Goal: Communication & Community: Connect with others

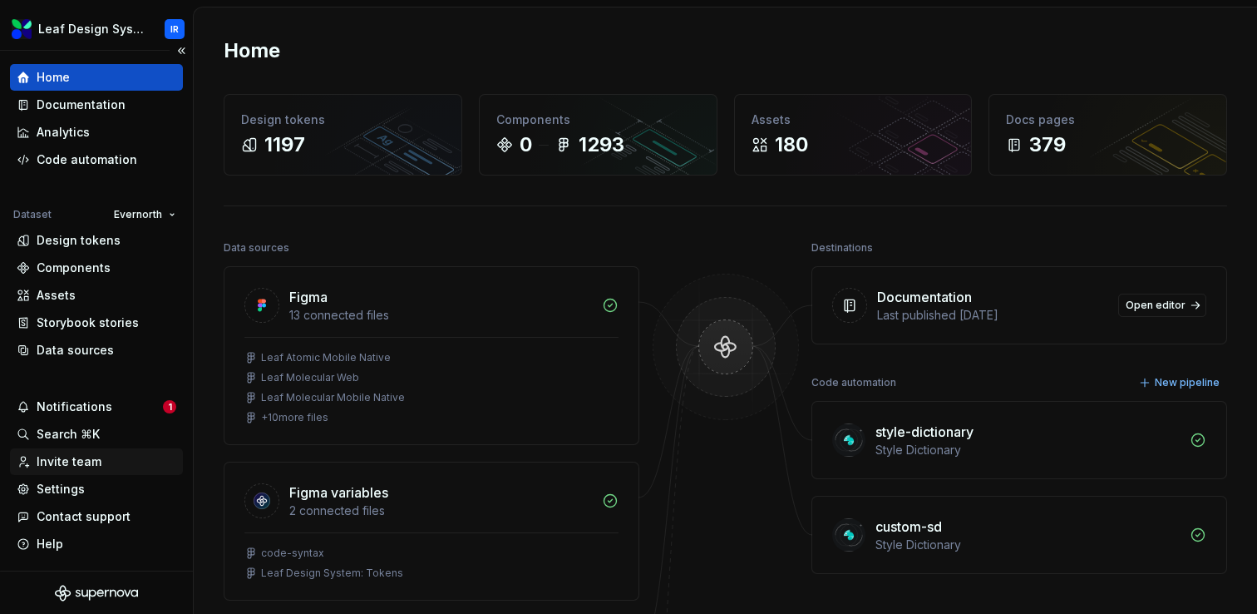
click at [68, 463] on div "Invite team" at bounding box center [69, 461] width 65 height 17
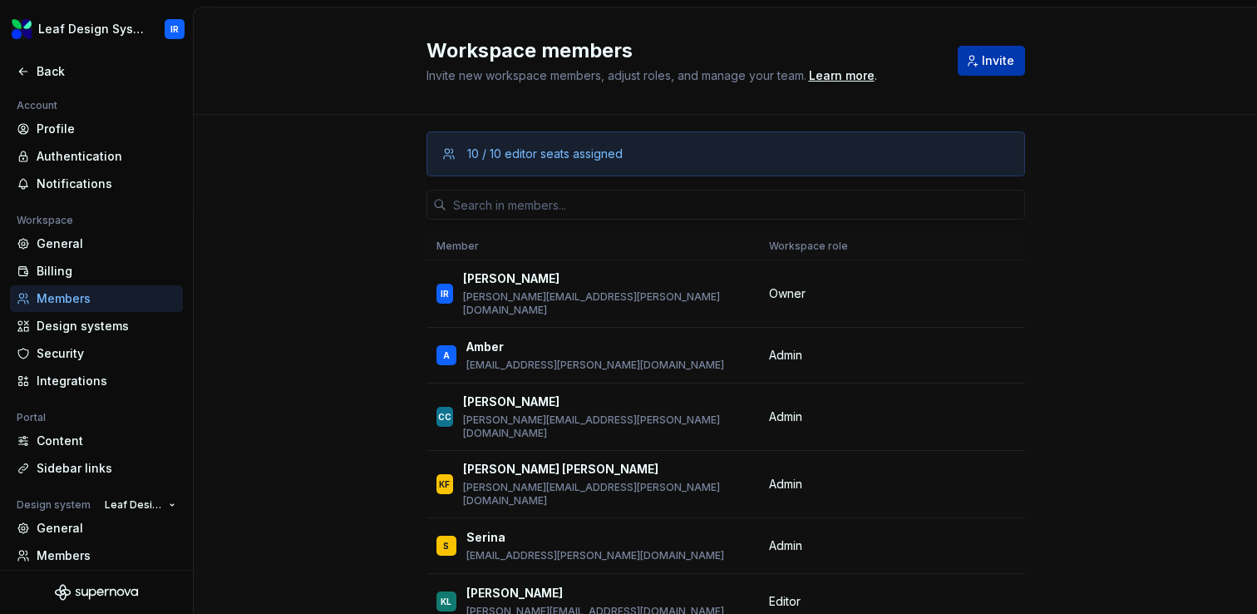
click at [976, 66] on button "Invite" at bounding box center [991, 61] width 67 height 30
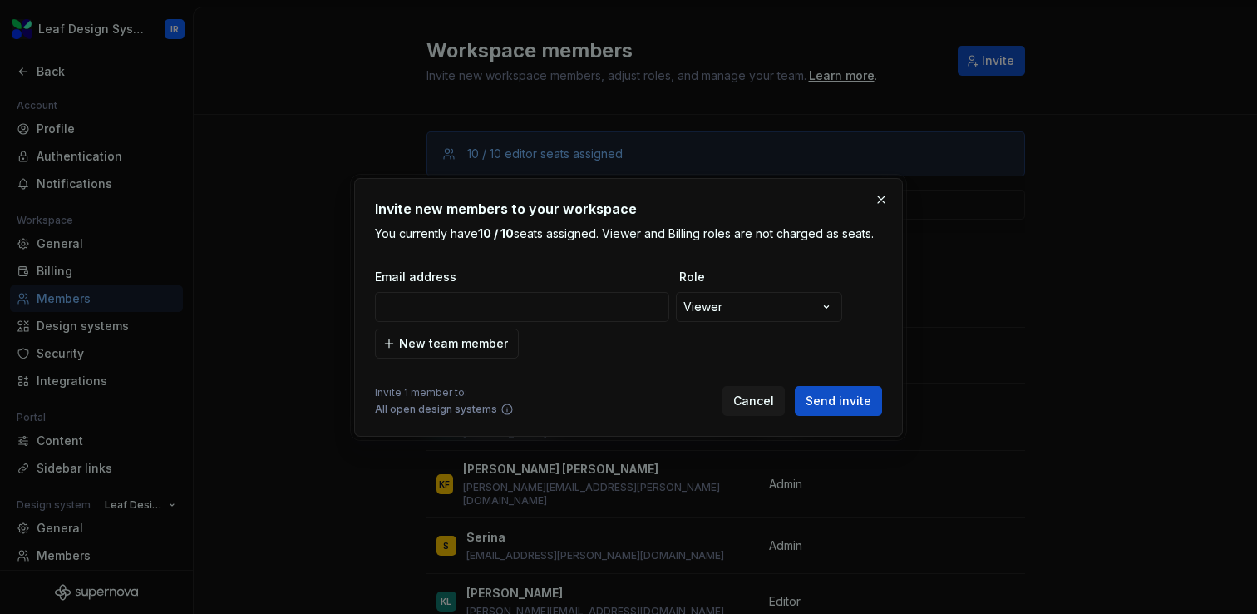
type input "[PERSON_NAME][EMAIL_ADDRESS][PERSON_NAME][DOMAIN_NAME]"
click at [842, 402] on span "Send invite" at bounding box center [839, 400] width 66 height 17
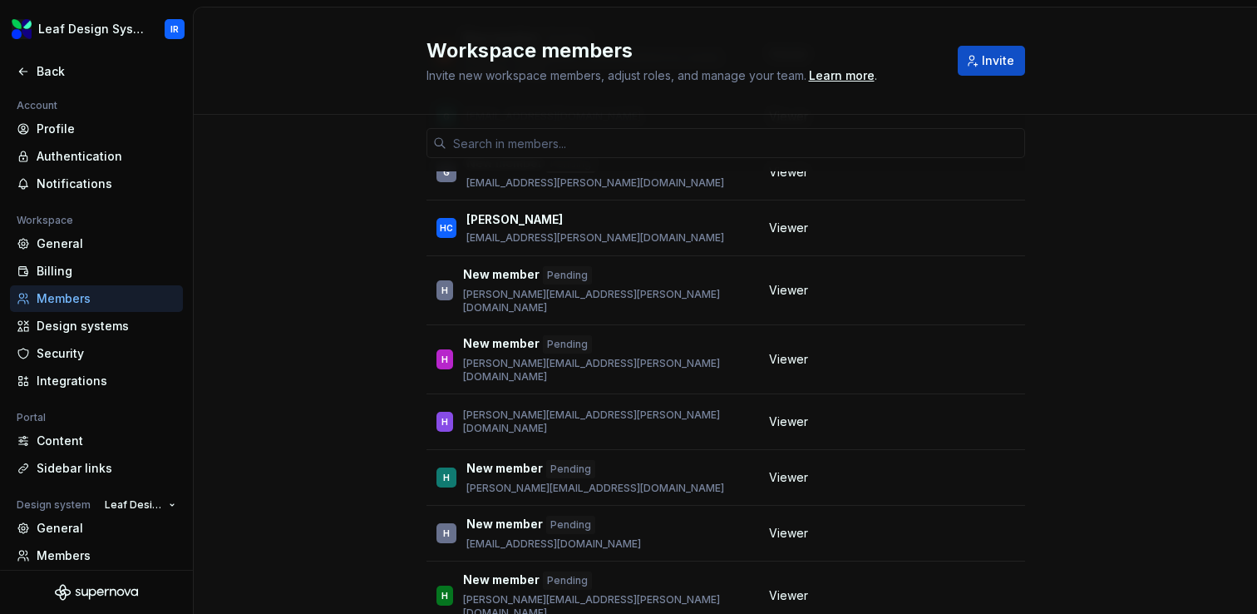
scroll to position [16947, 0]
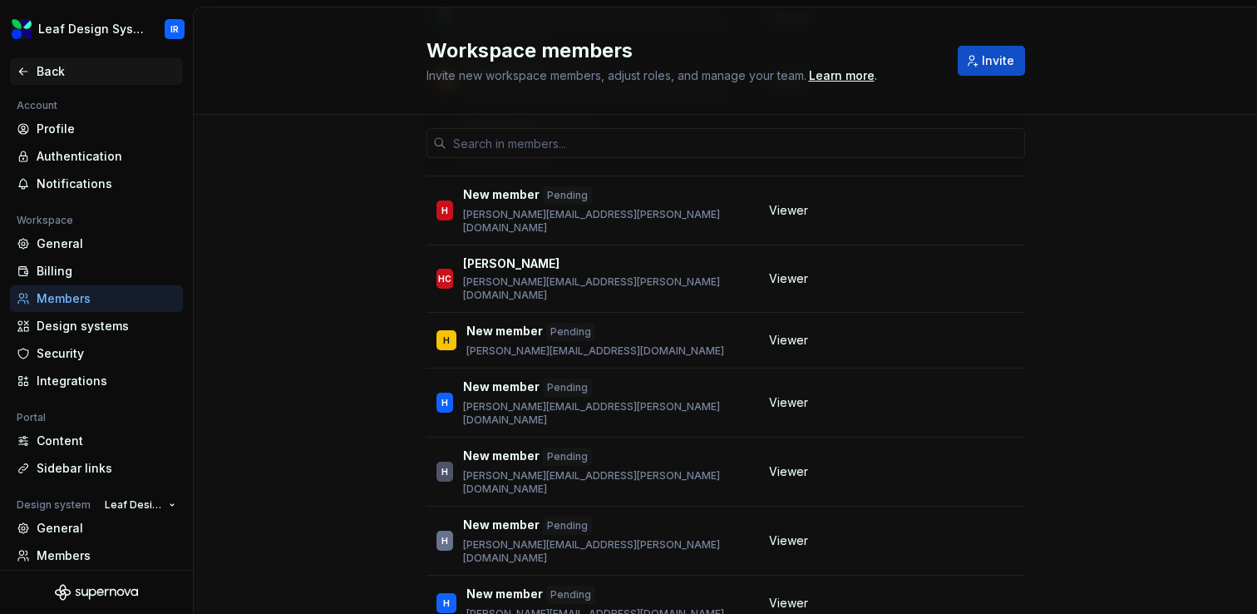
click at [56, 71] on div "Back" at bounding box center [107, 71] width 140 height 17
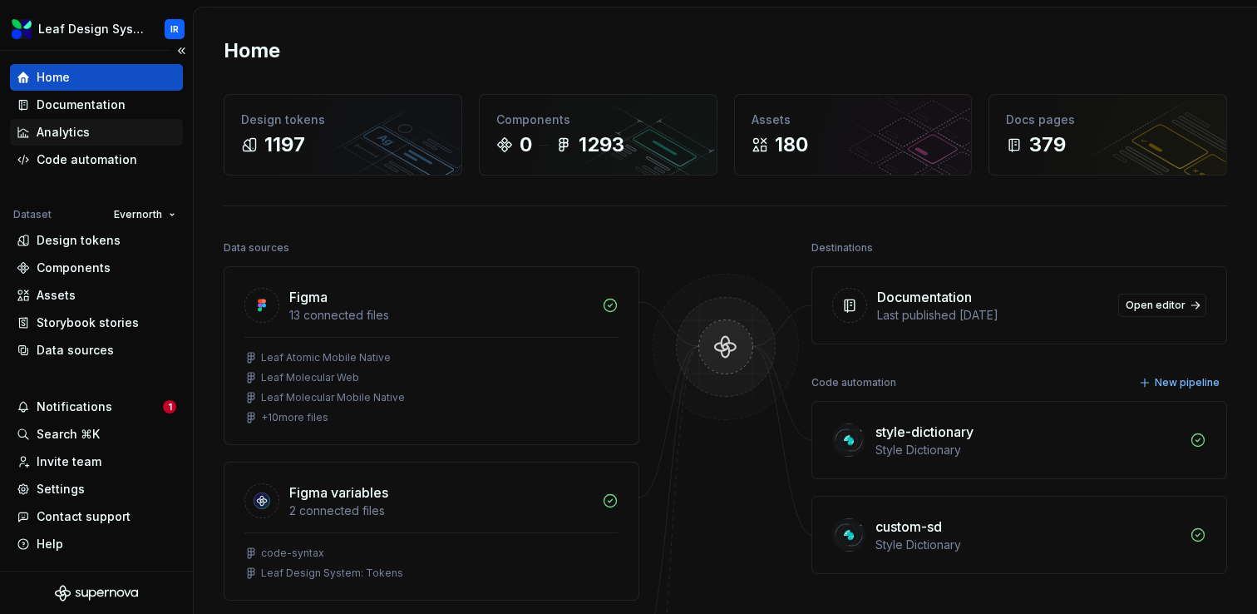
click at [73, 133] on div "Analytics" at bounding box center [63, 132] width 53 height 17
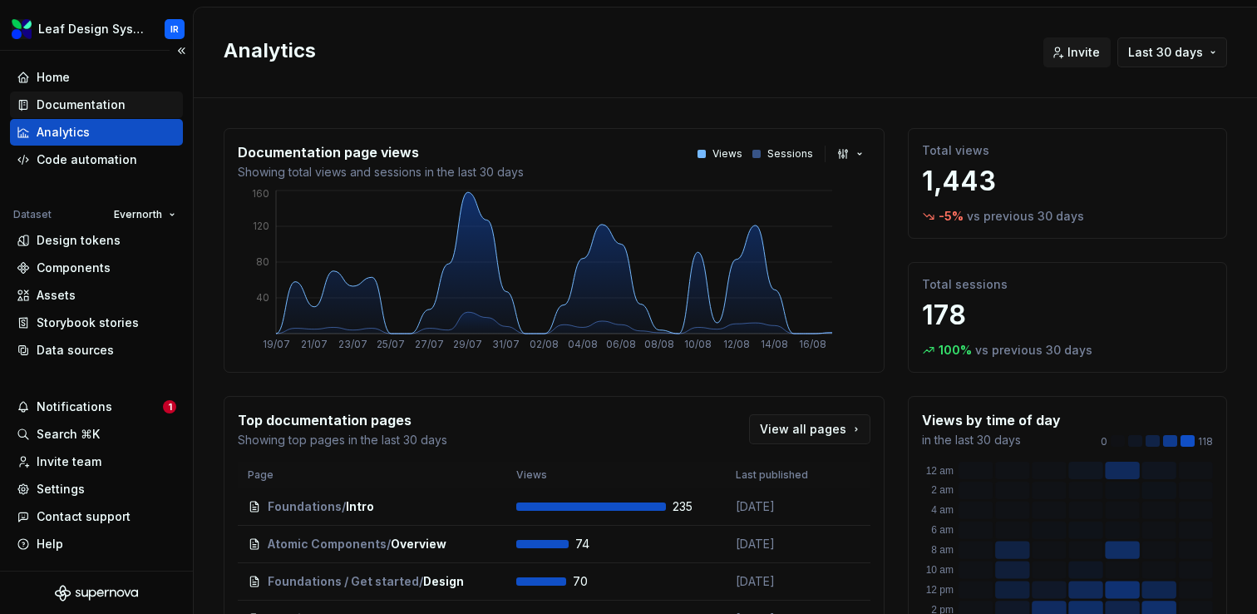
click at [81, 115] on div "Documentation" at bounding box center [96, 104] width 173 height 27
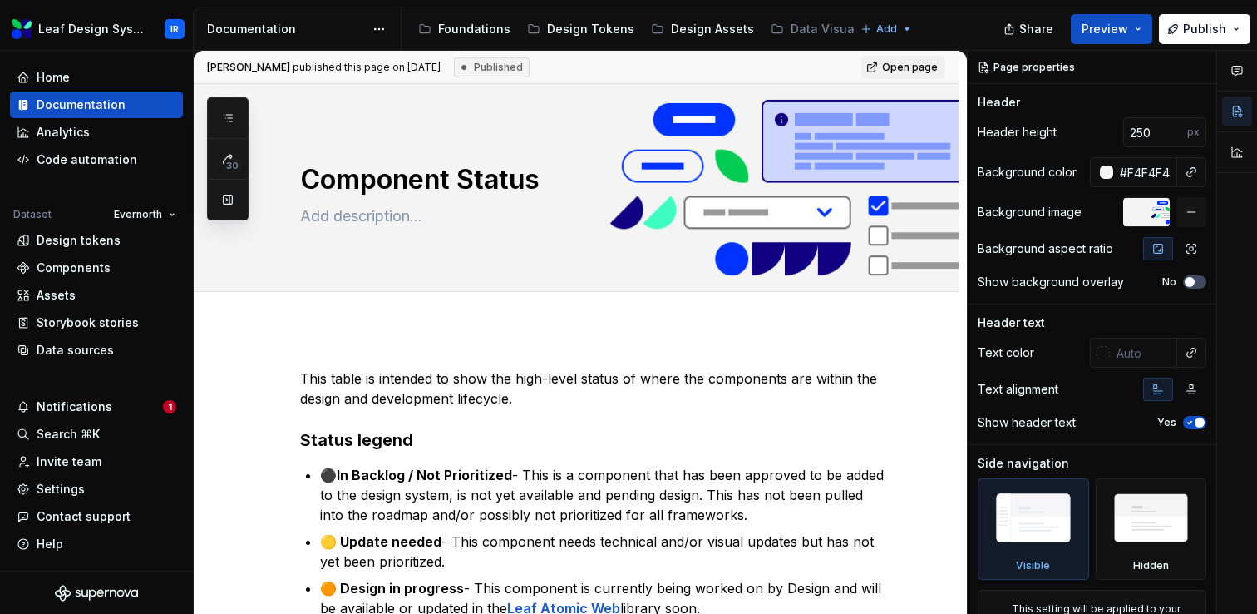
type textarea "*"
